Goal: Find specific fact: Find specific fact

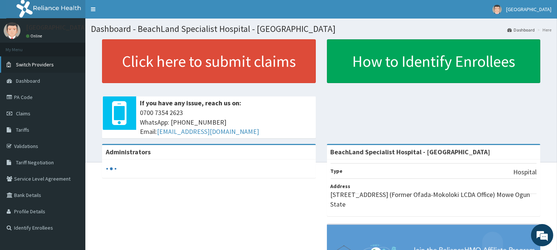
click at [30, 62] on span "Switch Providers" at bounding box center [35, 64] width 38 height 7
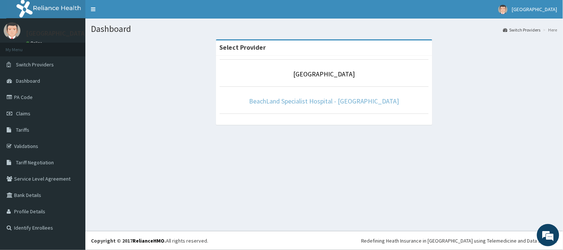
click at [318, 100] on link "BeachLand Specialist Hospital - [GEOGRAPHIC_DATA]" at bounding box center [324, 101] width 150 height 9
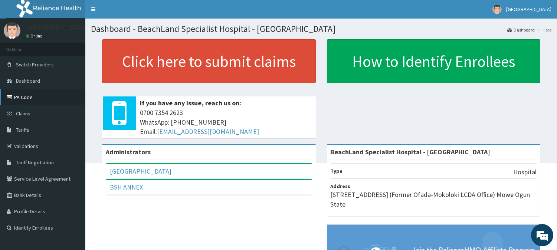
click at [54, 97] on link "PA Code" at bounding box center [42, 97] width 85 height 16
click at [38, 99] on link "PA Code" at bounding box center [42, 97] width 85 height 16
click at [39, 62] on span "Switch Providers" at bounding box center [35, 64] width 38 height 7
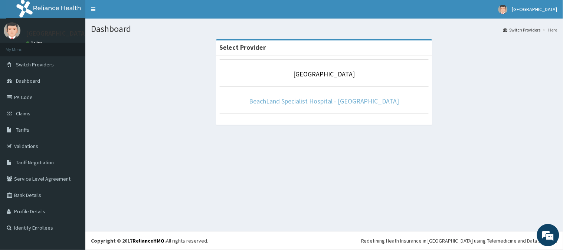
click at [284, 100] on link "BeachLand Specialist Hospital - [GEOGRAPHIC_DATA]" at bounding box center [324, 101] width 150 height 9
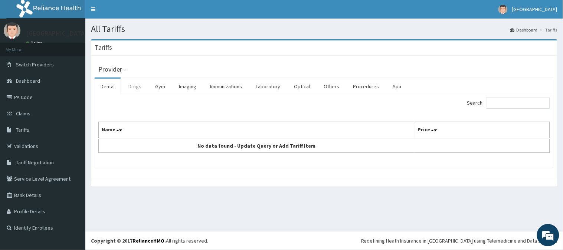
click at [132, 88] on link "Drugs" at bounding box center [135, 87] width 25 height 16
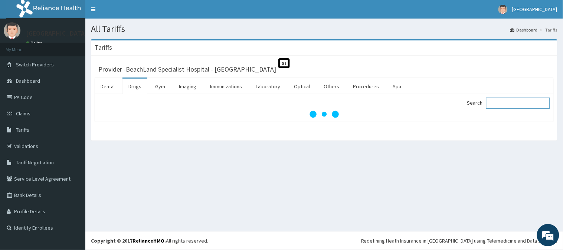
click at [504, 105] on input "Search:" at bounding box center [518, 103] width 64 height 11
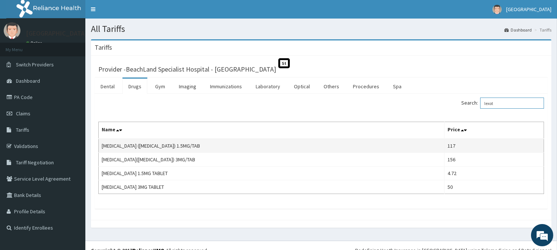
type input "lexot"
drag, startPoint x: 100, startPoint y: 145, endPoint x: 191, endPoint y: 144, distance: 91.0
click at [191, 144] on td "[MEDICAL_DATA] ([MEDICAL_DATA]) 1.5MG/TAB" at bounding box center [272, 146] width 346 height 14
copy td "[MEDICAL_DATA] ([MEDICAL_DATA]) 1.5MG/TAB"
